Goal: Task Accomplishment & Management: Use online tool/utility

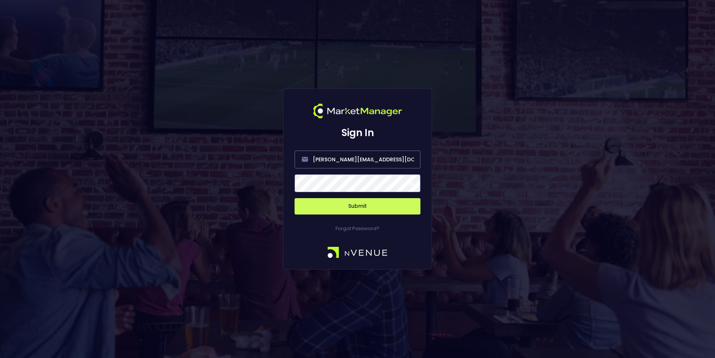
click at [375, 209] on button "Submit" at bounding box center [357, 206] width 126 height 16
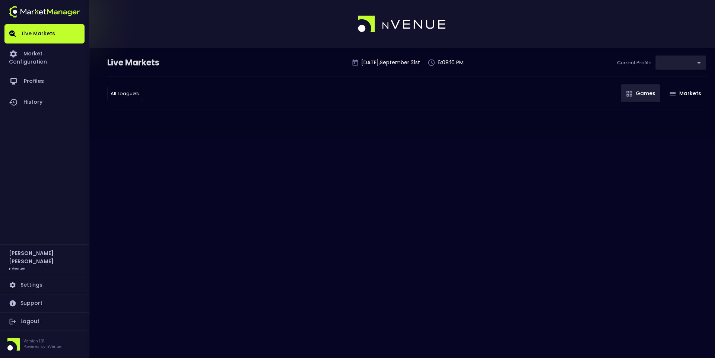
type input "9d8bad92-567c-44a6-ba12-e9bc101fa057"
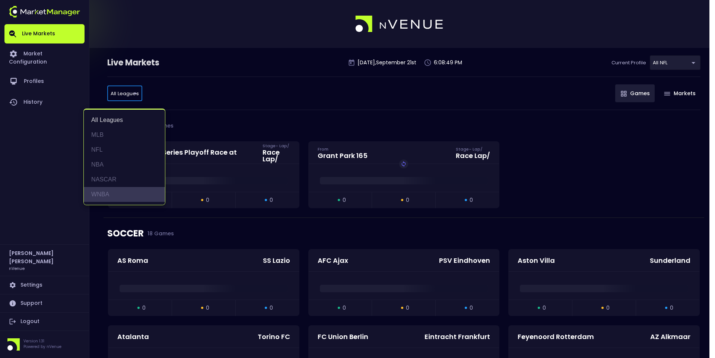
click at [121, 191] on li "WNBA" at bounding box center [124, 194] width 81 height 15
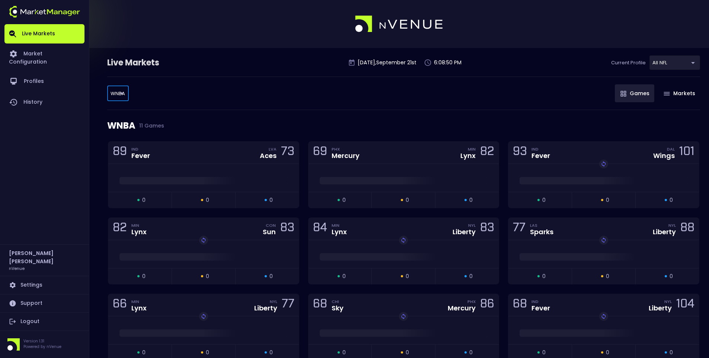
click at [389, 109] on div "WNBA WNBA ​ Games Markets" at bounding box center [403, 93] width 593 height 33
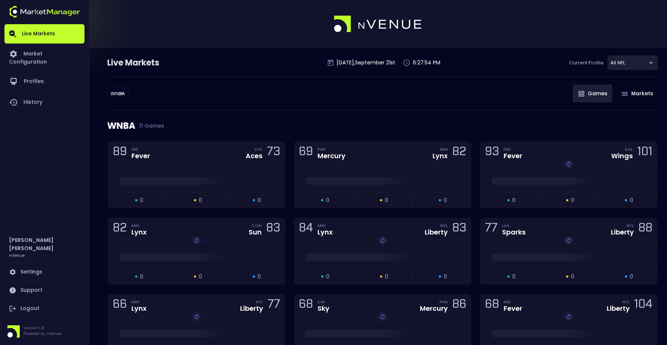
click at [121, 92] on body "Live Markets Market Configuration Profiles History Jerry Griffith nVenue Settin…" at bounding box center [333, 237] width 667 height 475
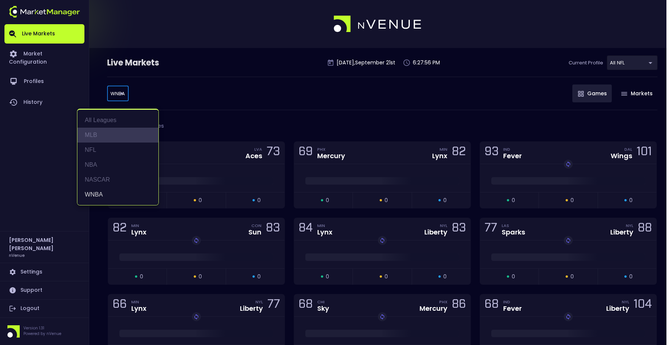
click at [105, 135] on li "MLB" at bounding box center [117, 135] width 81 height 15
type input "MLB"
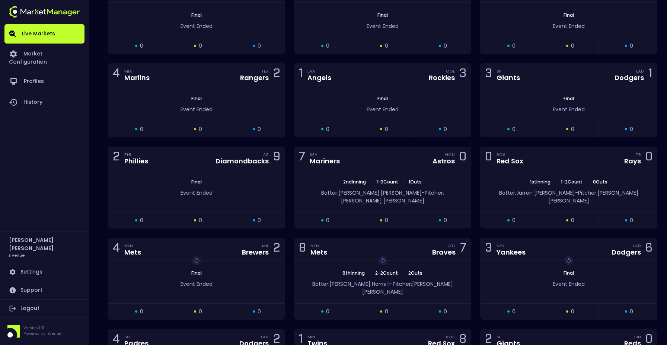
scroll to position [335, 0]
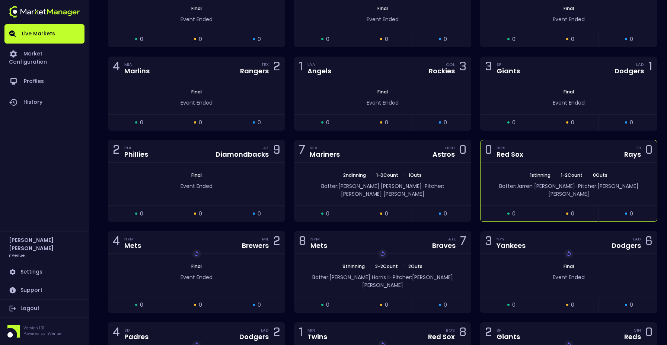
click at [549, 147] on div "0 BOS Red Sox TB Rays 0" at bounding box center [568, 151] width 176 height 22
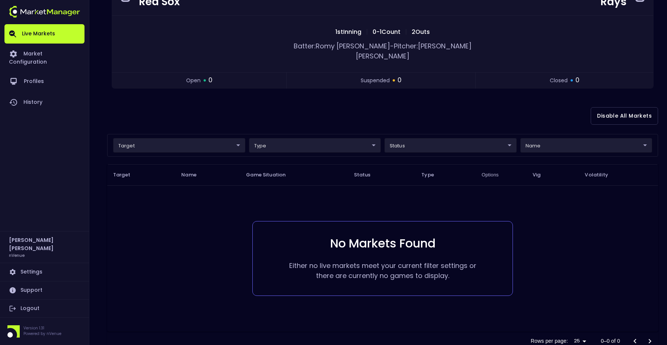
scroll to position [73, 0]
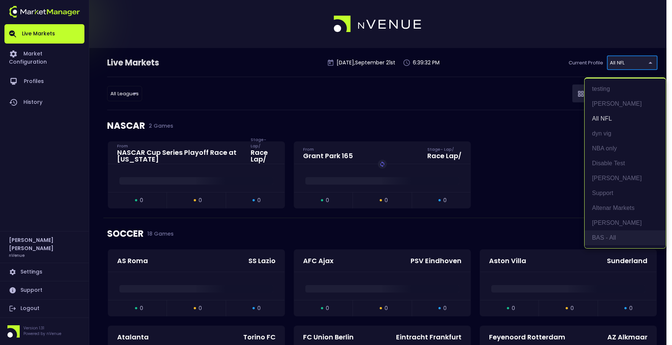
click at [610, 233] on li "BAS - All" at bounding box center [625, 237] width 81 height 15
type input "0d810fa5-e353-4d9c-b11d-31f095cae871"
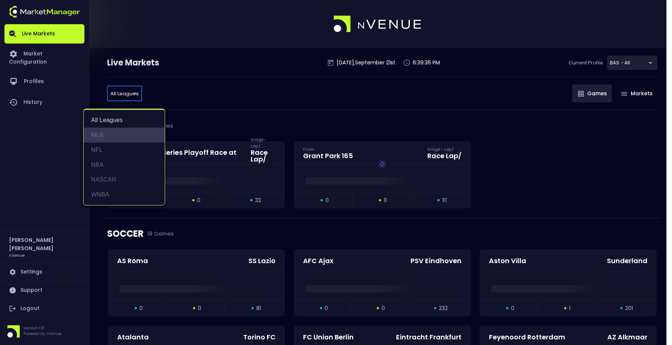
click at [112, 134] on li "MLB" at bounding box center [124, 135] width 81 height 15
type input "MLB"
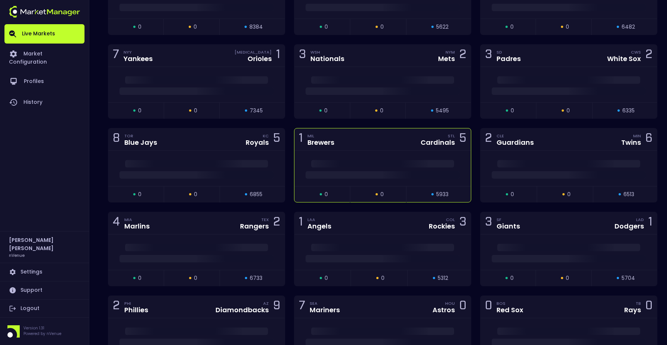
scroll to position [223, 0]
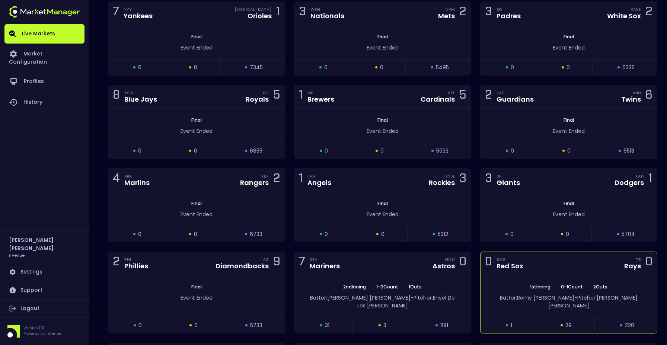
click at [543, 266] on div "0 BOS Red Sox TB Rays 0" at bounding box center [568, 263] width 176 height 22
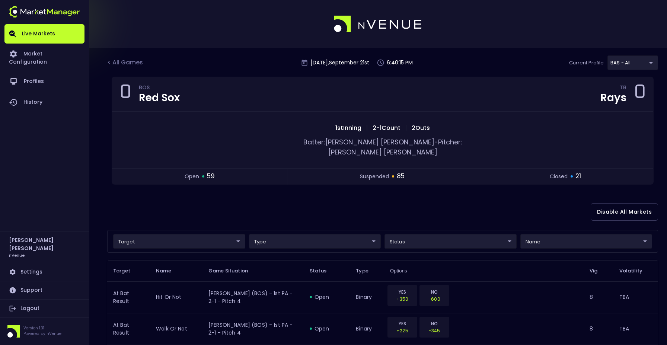
click at [116, 56] on div "< All Games Sunday , September 21 st 6:40:15 PM Current Profile BAS - All 0d810…" at bounding box center [382, 65] width 551 height 21
click at [118, 59] on div "< All Games" at bounding box center [125, 63] width 37 height 10
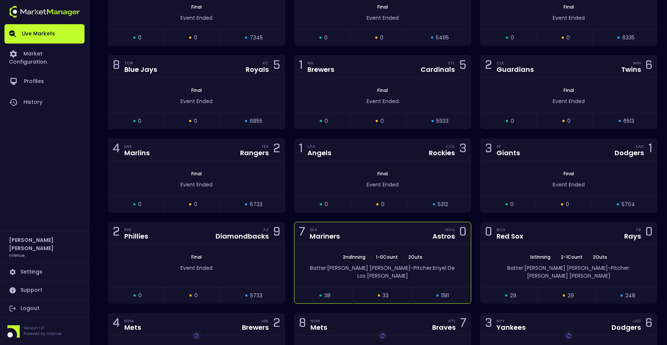
scroll to position [260, 0]
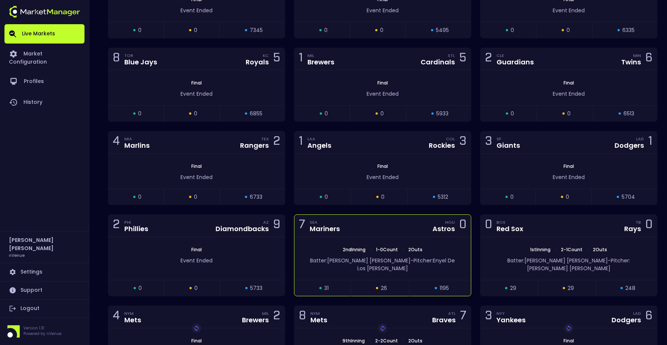
click at [371, 230] on div "7 SEA Mariners HOU Astros 0" at bounding box center [382, 226] width 176 height 22
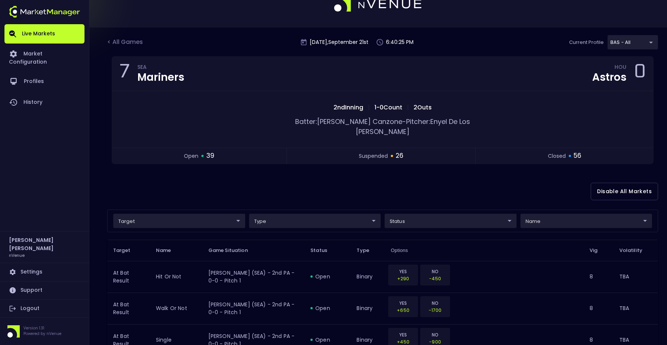
scroll to position [0, 0]
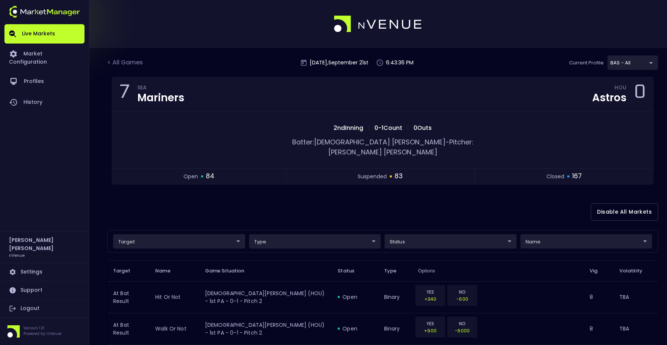
click at [27, 226] on div "Live Markets Market Configuration Profiles History" at bounding box center [44, 127] width 80 height 207
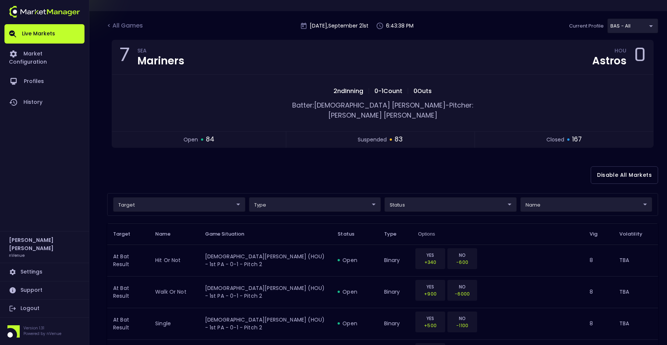
scroll to position [37, 0]
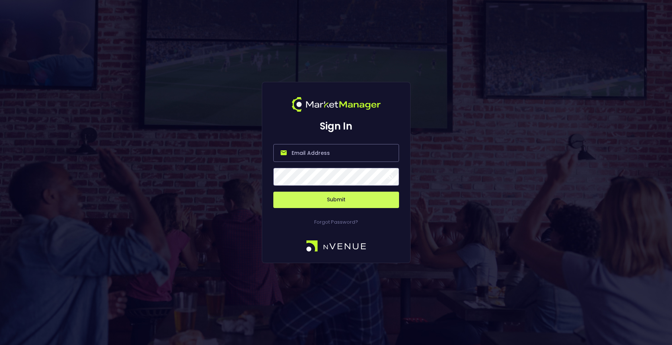
type input "[PERSON_NAME][EMAIL_ADDRESS][DOMAIN_NAME]"
click at [315, 199] on button "Submit" at bounding box center [337, 200] width 126 height 16
click at [334, 201] on button "Submit" at bounding box center [337, 200] width 126 height 16
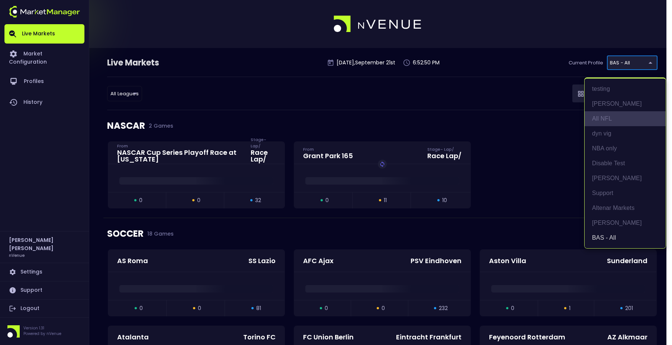
click at [606, 121] on li "All NFL" at bounding box center [625, 118] width 81 height 15
type input "9d8bad92-567c-44a6-ba12-e9bc101fa057"
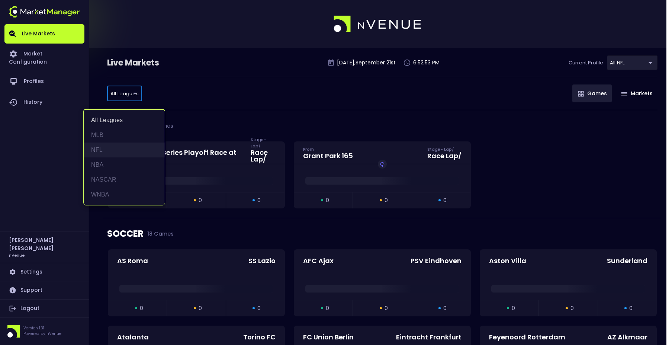
click at [104, 154] on li "NFL" at bounding box center [124, 150] width 81 height 15
type input "NFL"
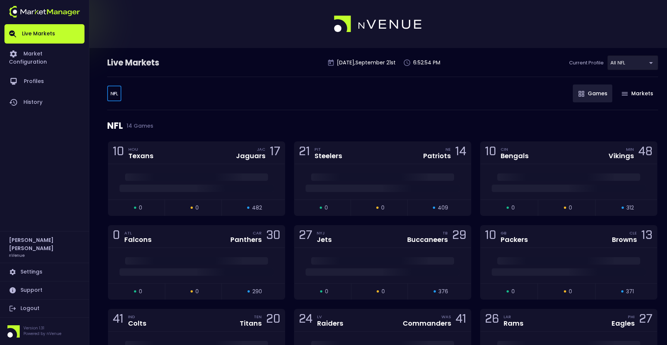
click at [289, 117] on div "NFL 14 Games" at bounding box center [382, 125] width 551 height 31
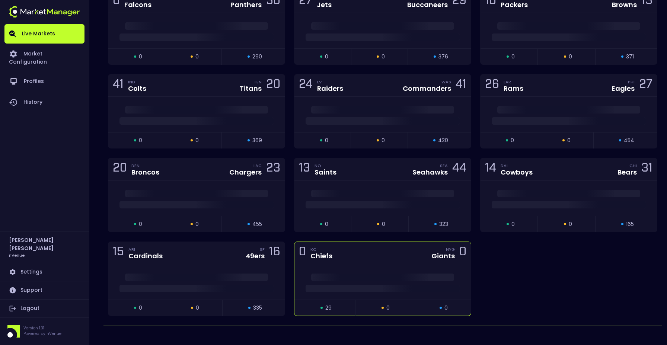
scroll to position [243, 0]
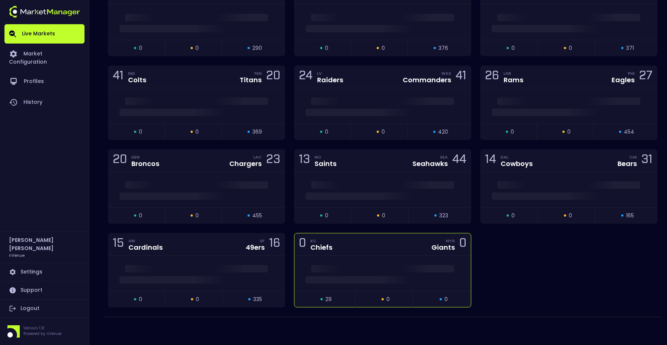
click at [385, 246] on div "0 KC Chiefs NYG Giants 0" at bounding box center [382, 244] width 176 height 22
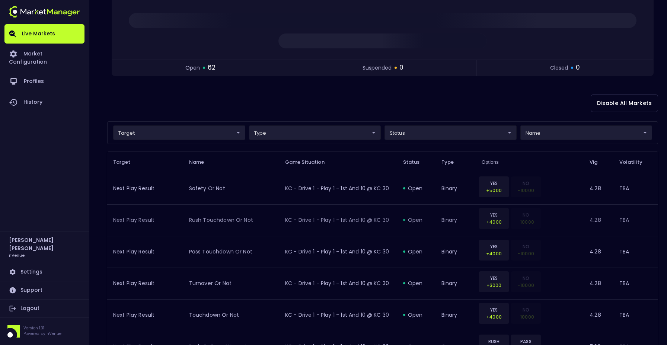
scroll to position [0, 0]
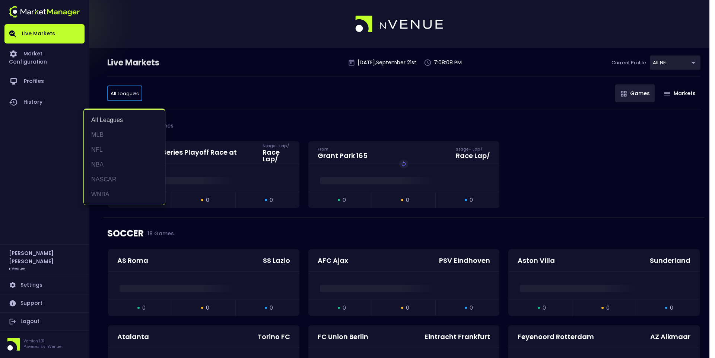
click at [691, 61] on div at bounding box center [357, 179] width 715 height 358
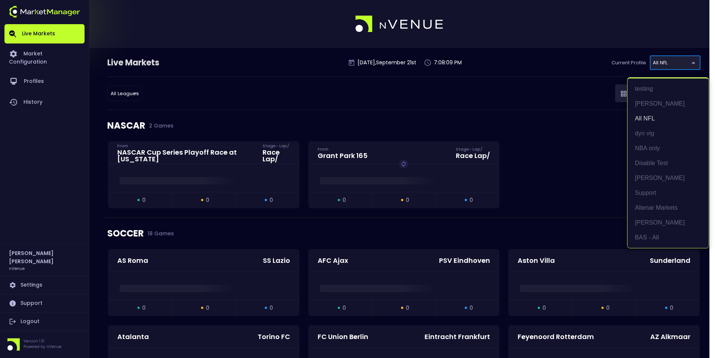
click at [659, 240] on li "BAS - All" at bounding box center [667, 237] width 81 height 15
type input "0d810fa5-e353-4d9c-b11d-31f095cae871"
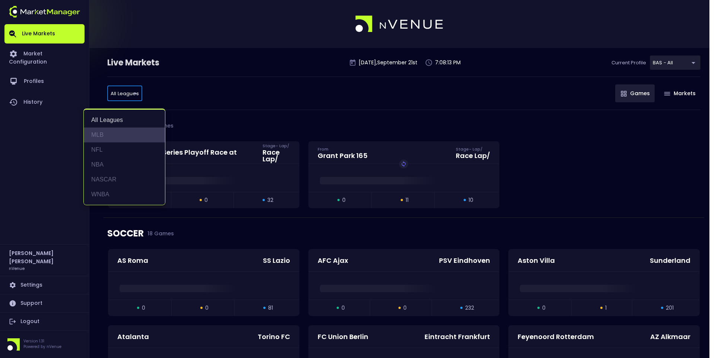
click at [118, 130] on li "MLB" at bounding box center [124, 135] width 81 height 15
type input "MLB"
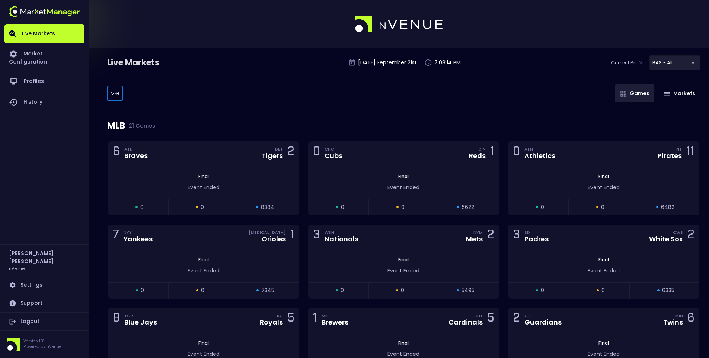
click at [300, 116] on div "MLB 21 Games" at bounding box center [403, 125] width 593 height 31
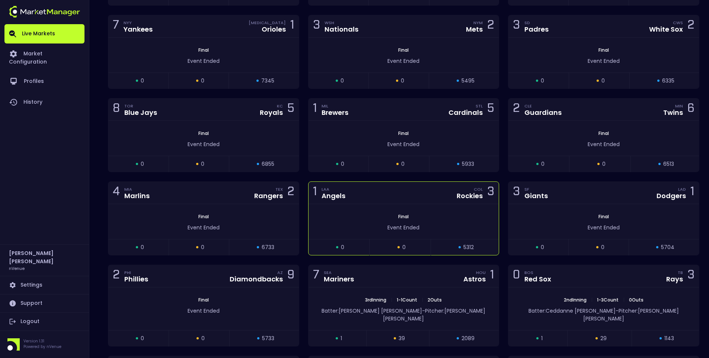
scroll to position [223, 0]
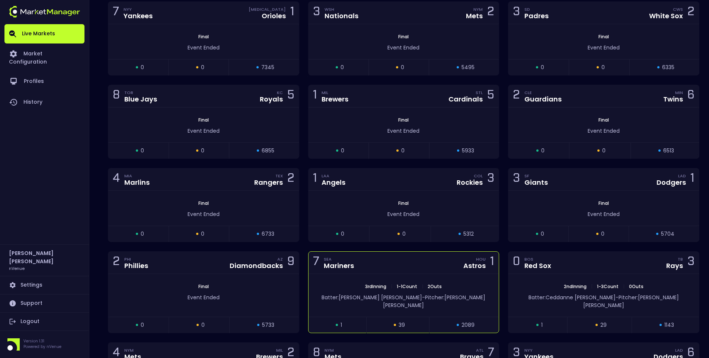
click at [402, 257] on div "7 SEA Mariners HOU Astros 1" at bounding box center [404, 263] width 191 height 22
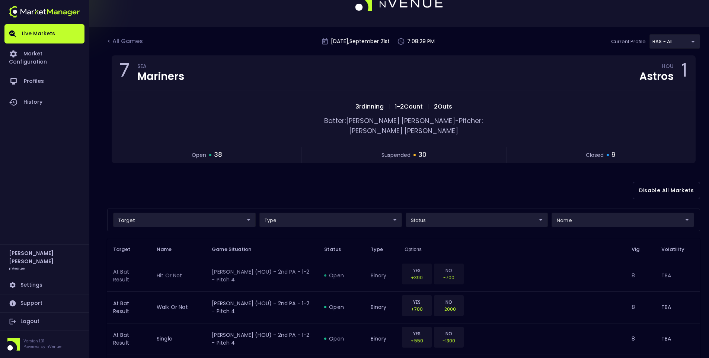
scroll to position [0, 0]
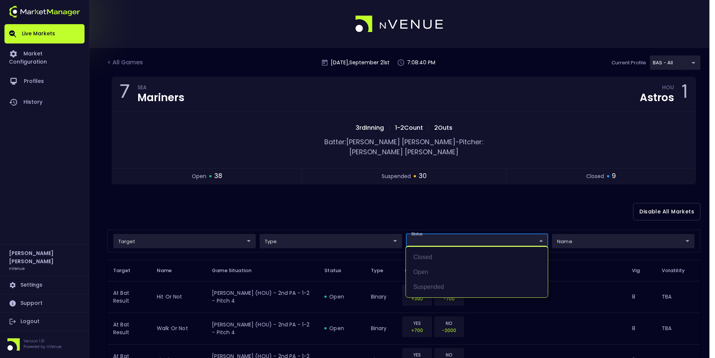
click at [436, 268] on li "open" at bounding box center [477, 272] width 142 height 15
type input "open"
click at [386, 169] on div at bounding box center [357, 179] width 715 height 358
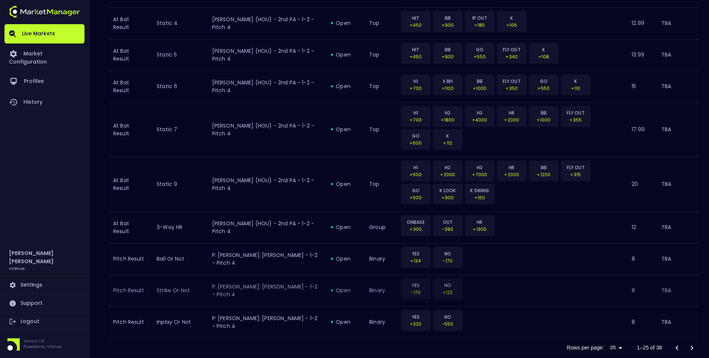
scroll to position [787, 0]
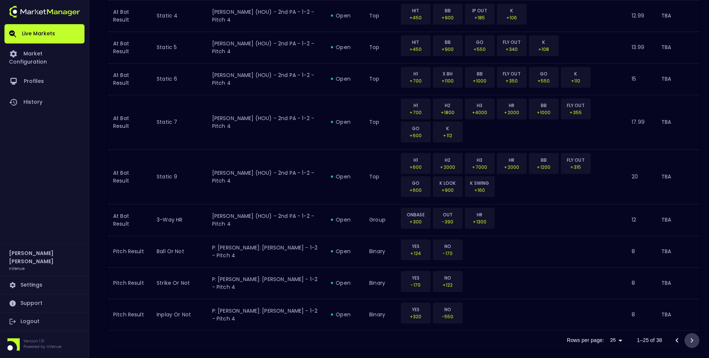
click at [692, 338] on icon "Go to next page" at bounding box center [692, 340] width 3 height 4
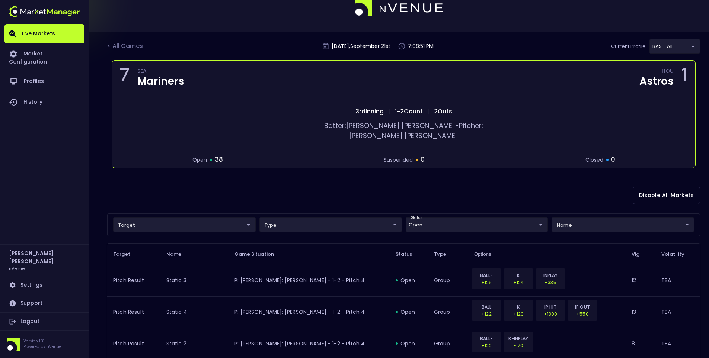
scroll to position [0, 0]
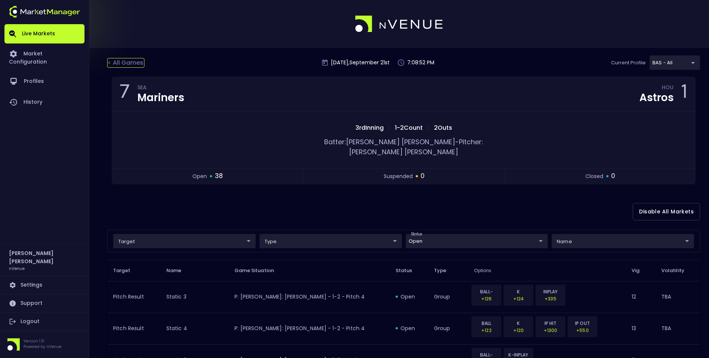
click at [124, 66] on div "< All Games" at bounding box center [125, 63] width 37 height 10
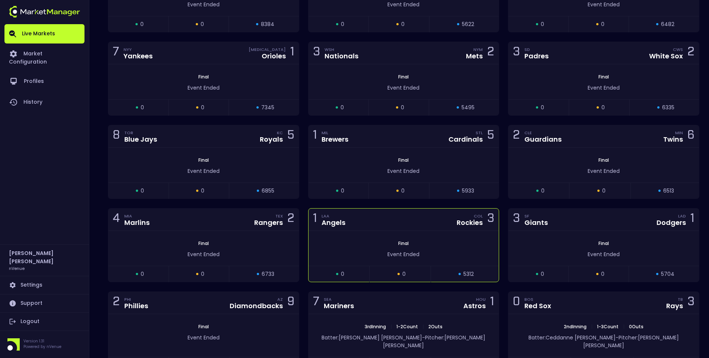
scroll to position [186, 0]
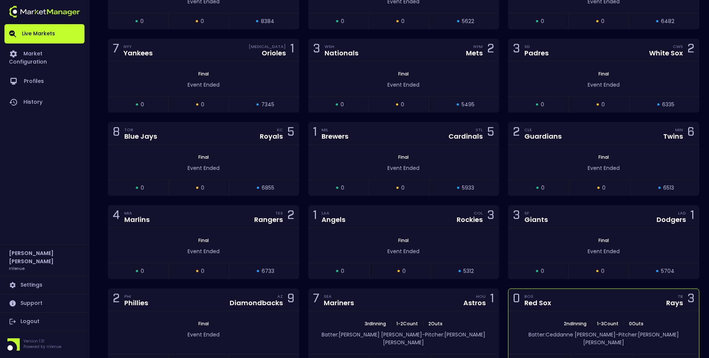
click at [590, 306] on div "0 BOS Red Sox TB Rays 3" at bounding box center [603, 300] width 191 height 22
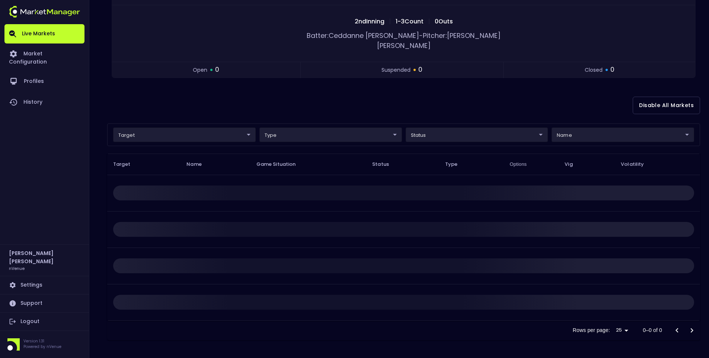
scroll to position [0, 0]
